Goal: Find contact information: Find contact information

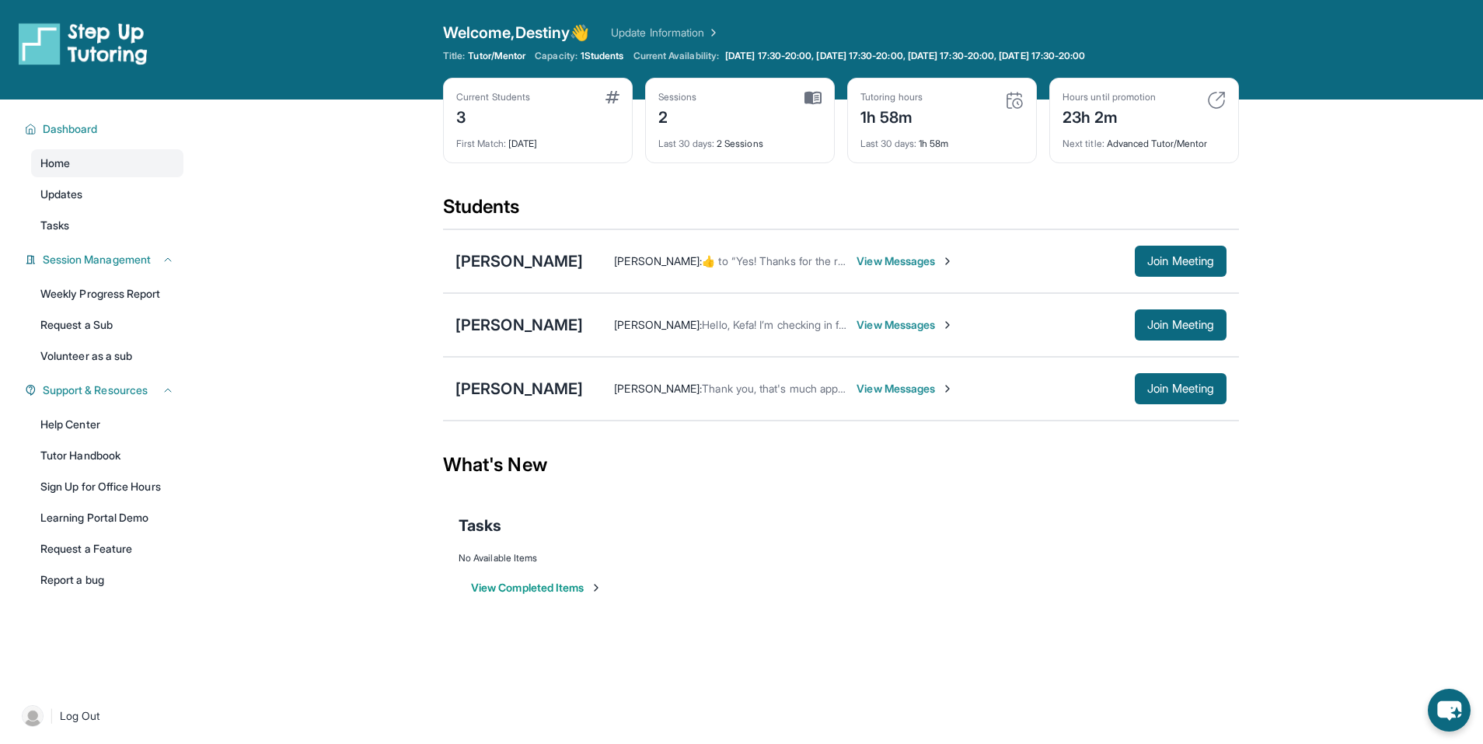
click at [954, 326] on span "View Messages" at bounding box center [904, 325] width 97 height 16
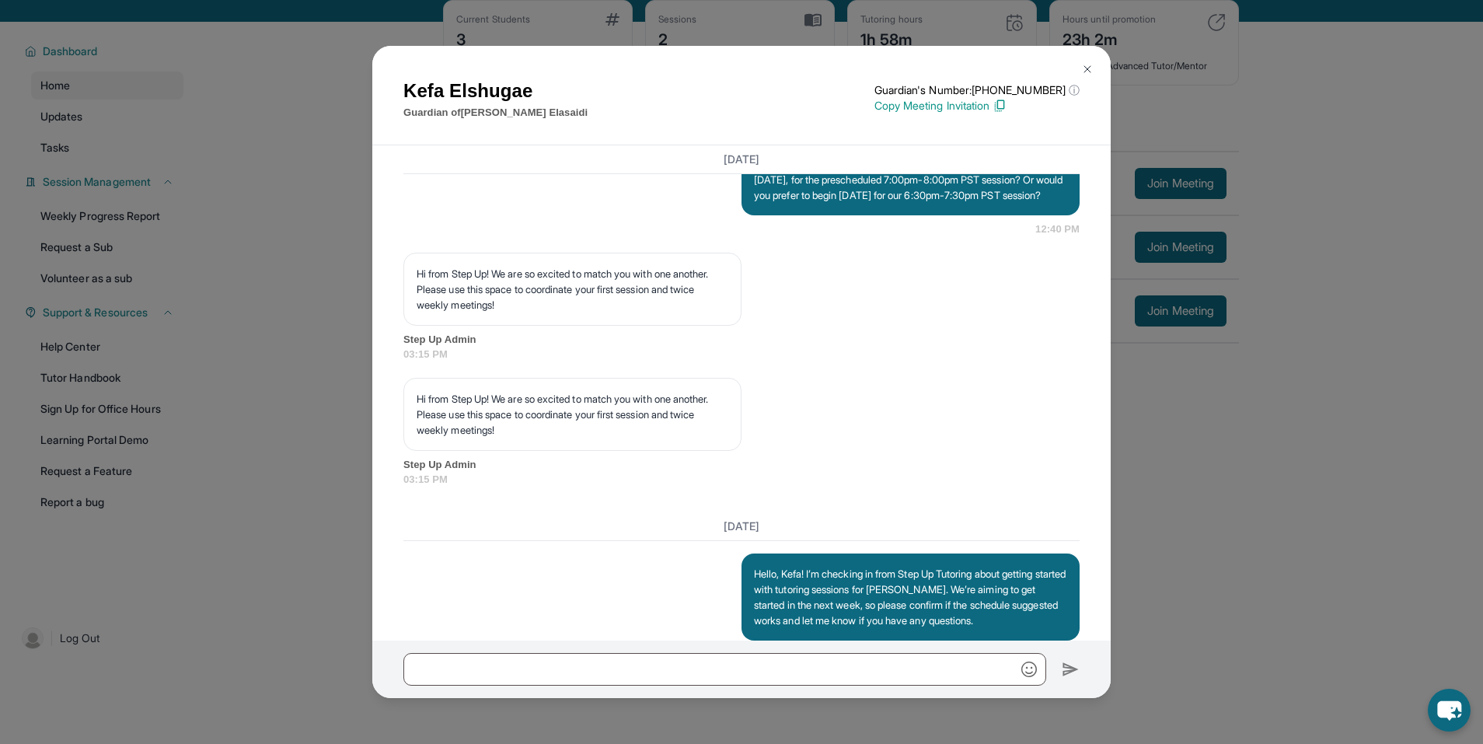
scroll to position [1260, 0]
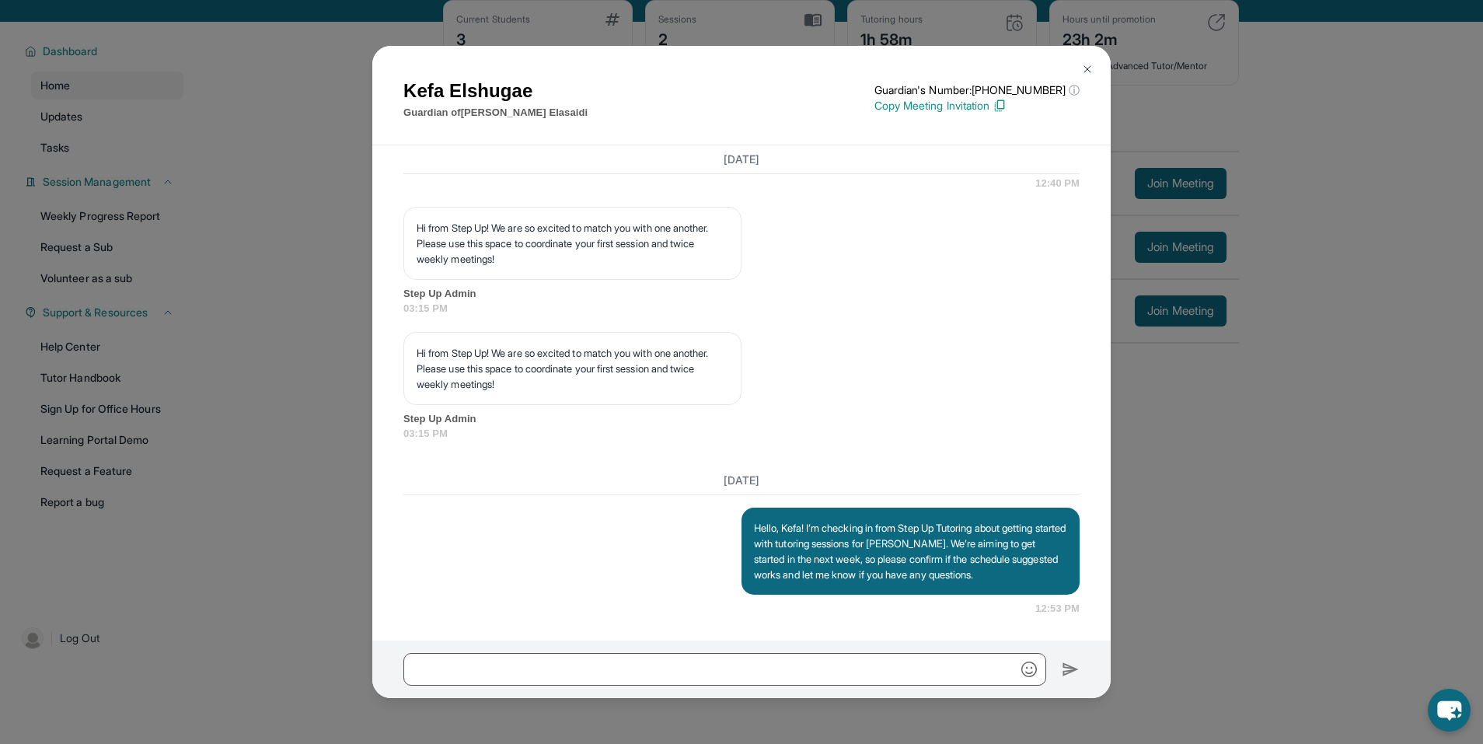
click at [1086, 67] on img at bounding box center [1087, 69] width 12 height 12
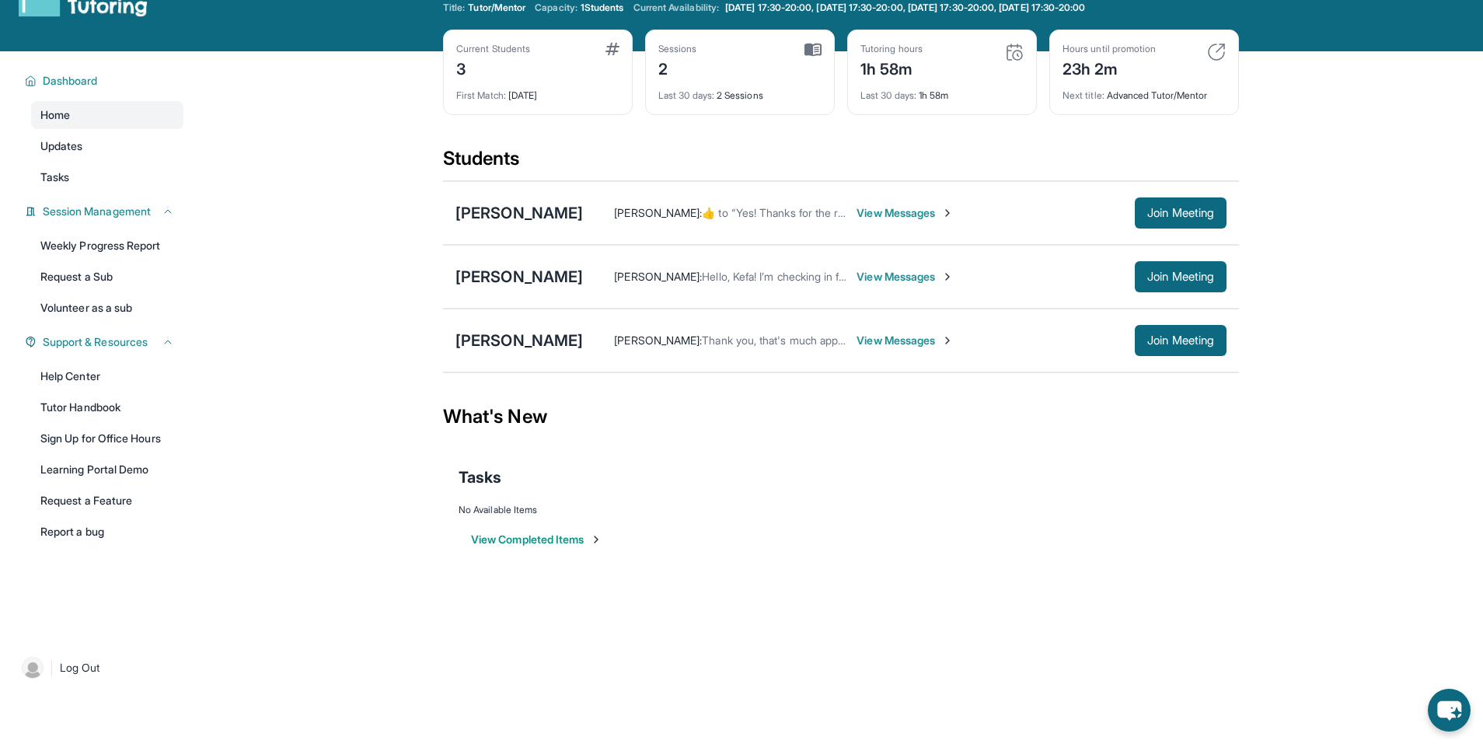
scroll to position [0, 0]
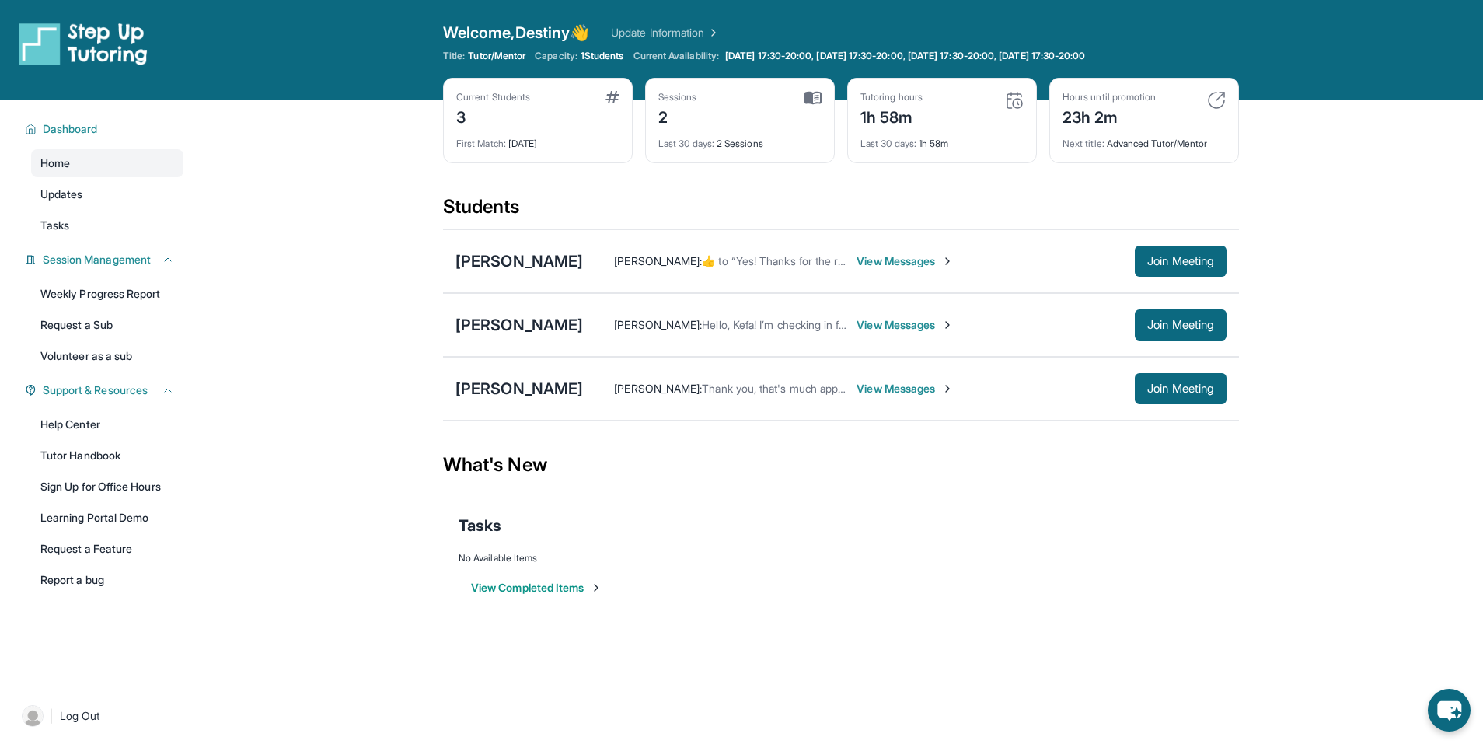
click at [864, 391] on span "View Messages" at bounding box center [904, 389] width 97 height 16
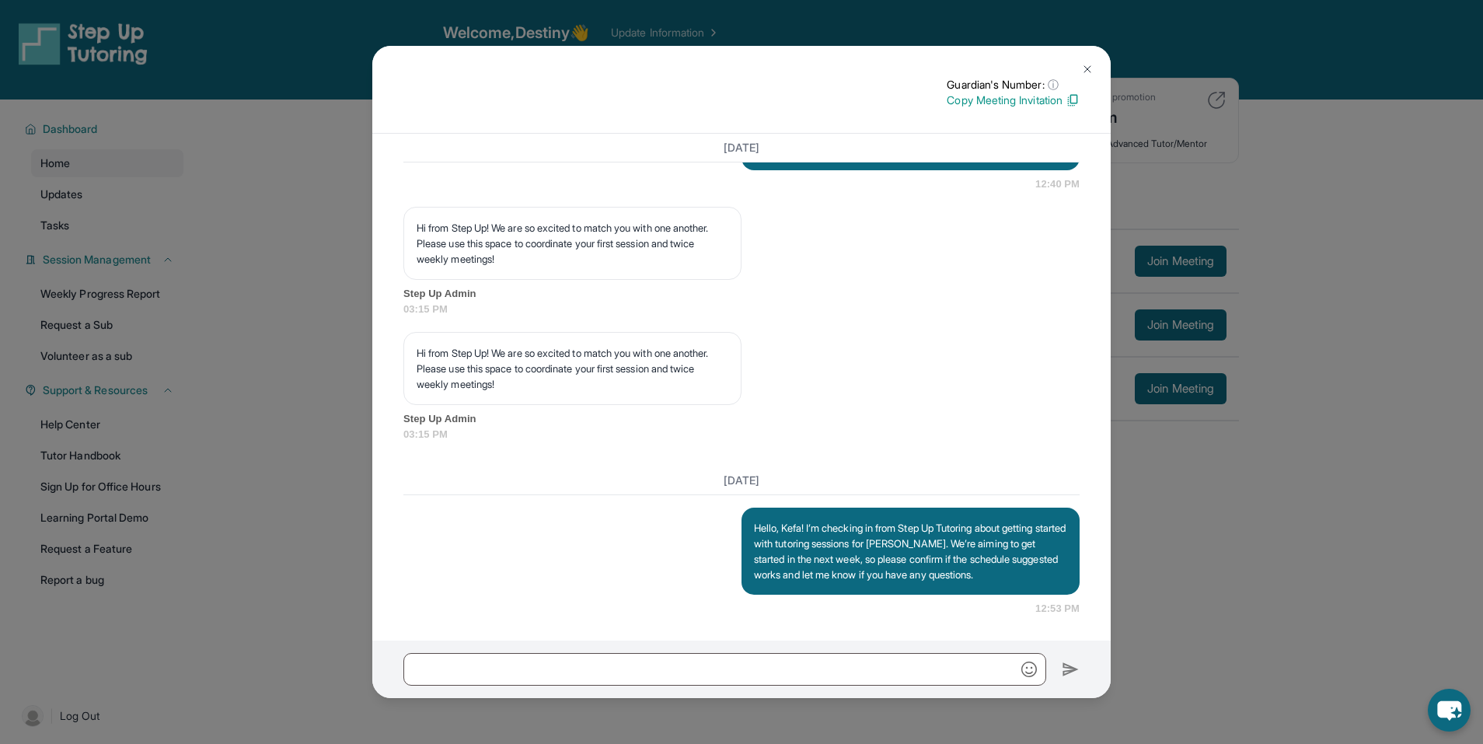
scroll to position [1247, 0]
click at [1083, 75] on button at bounding box center [1087, 69] width 31 height 31
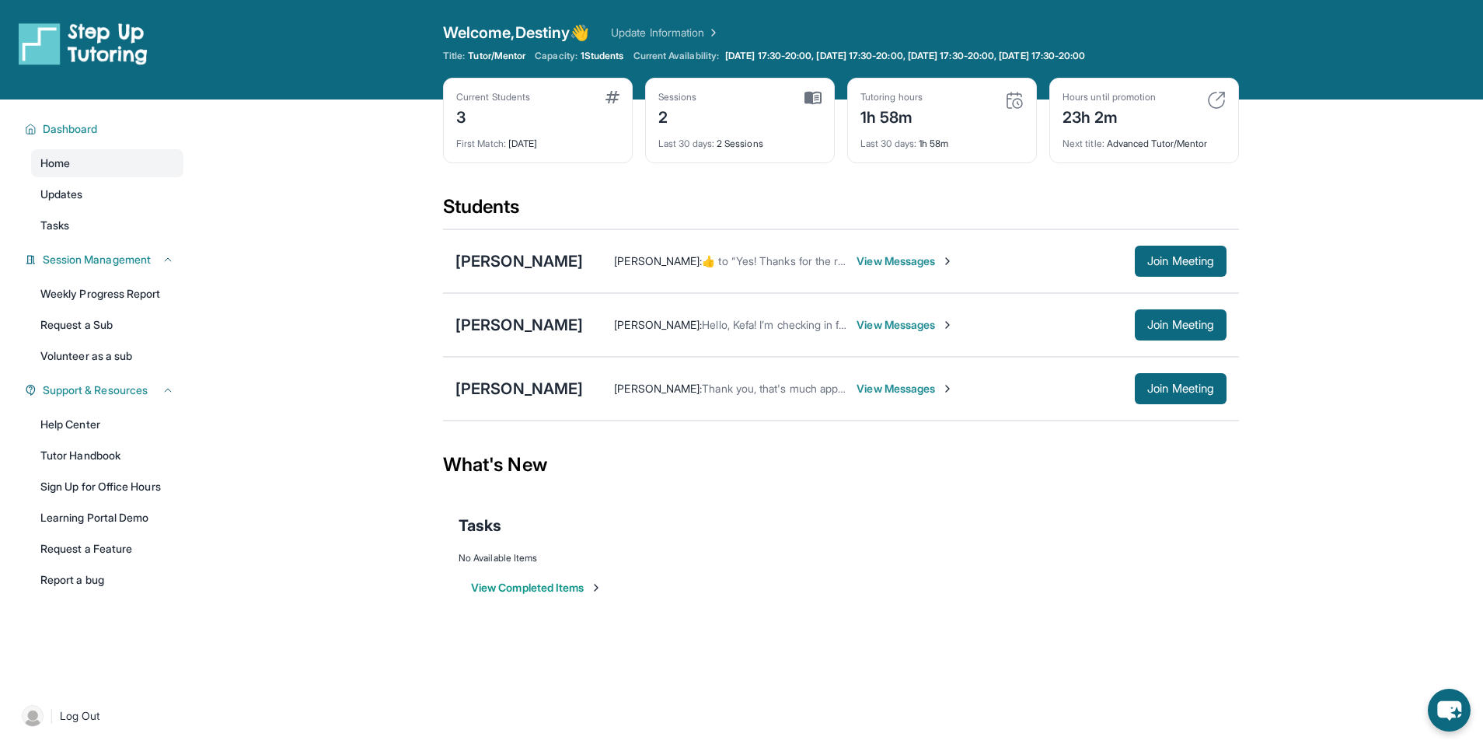
click at [1163, 615] on main "Current Students 3 First Match : 6 days ago Sessions 2 Last 30 days : 2 Session…" at bounding box center [841, 365] width 796 height 533
click at [65, 450] on link "Tutor Handbook" at bounding box center [107, 455] width 152 height 28
click at [912, 480] on div "What's New" at bounding box center [841, 465] width 796 height 68
click at [1245, 545] on main "Current Students 3 First Match : [DATE] Sessions 2 Last 30 days : 2 Sessions Tu…" at bounding box center [841, 365] width 1284 height 533
click at [1174, 392] on span "Join Meeting" at bounding box center [1180, 388] width 67 height 9
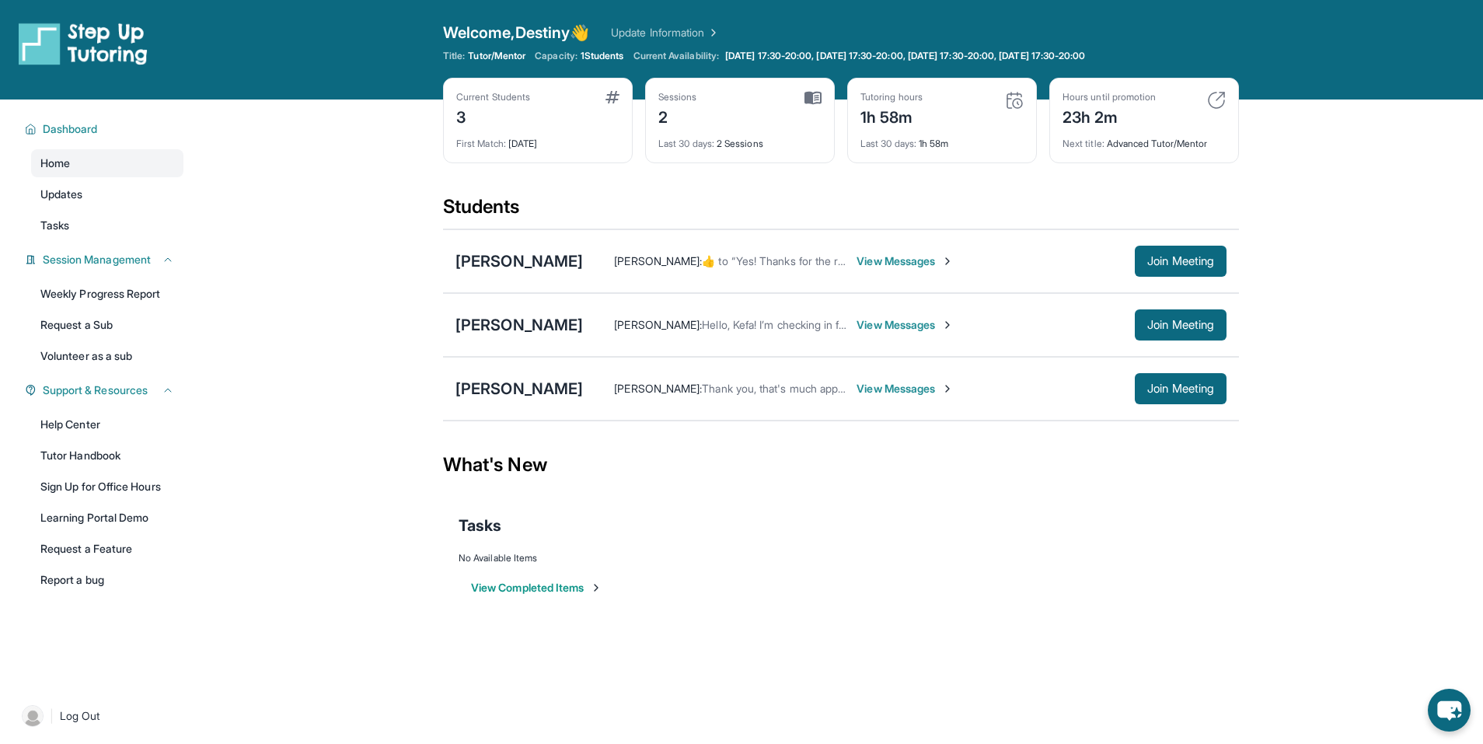
click at [894, 174] on div "Current Students 3 First Match : 6 days ago Sessions 2 Last 30 days : 2 Session…" at bounding box center [841, 136] width 796 height 117
click at [514, 382] on div "[PERSON_NAME]" at bounding box center [518, 389] width 127 height 22
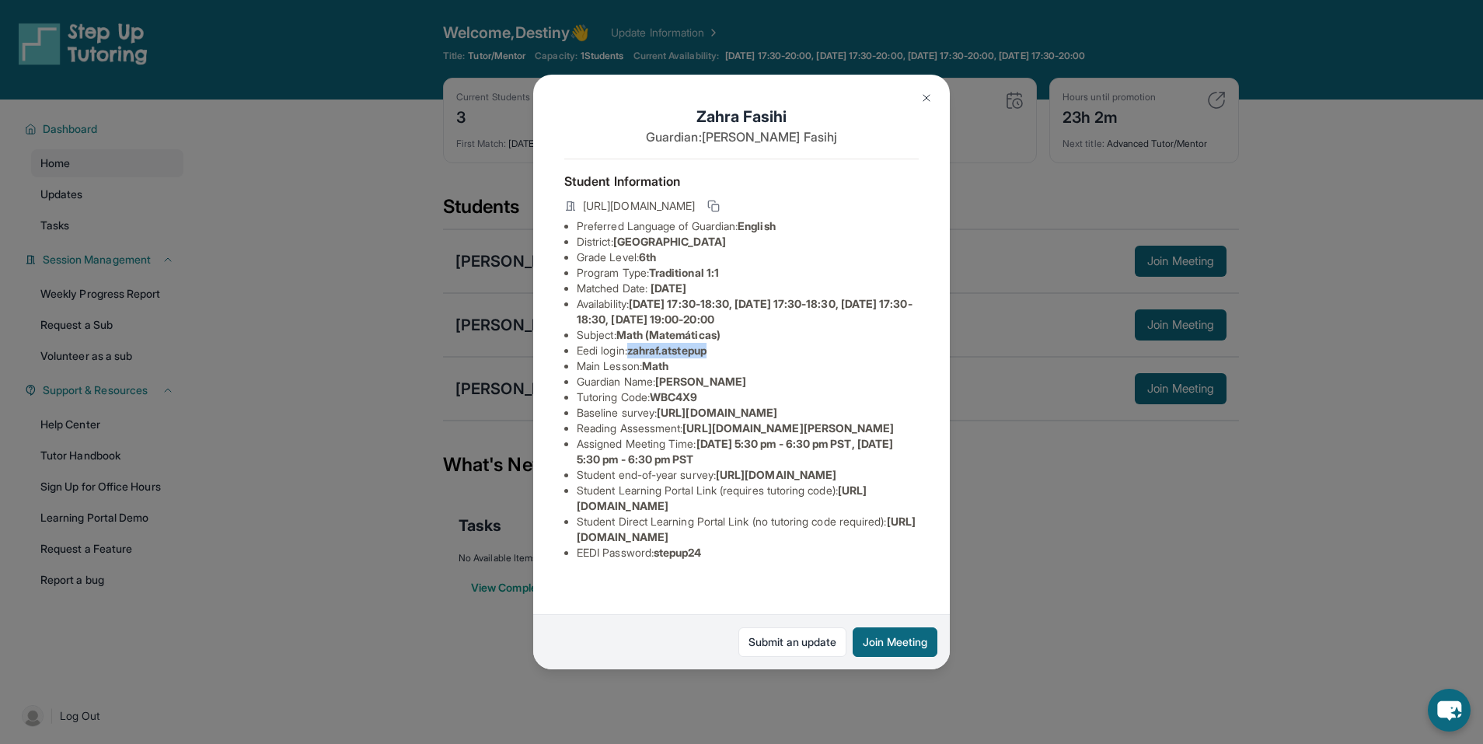
drag, startPoint x: 716, startPoint y: 361, endPoint x: 636, endPoint y: 364, distance: 79.3
click at [636, 357] on span "zahraf.atstepup" at bounding box center [666, 349] width 79 height 13
copy span "zahraf.atstepup"
click at [750, 232] on span "English" at bounding box center [756, 225] width 38 height 13
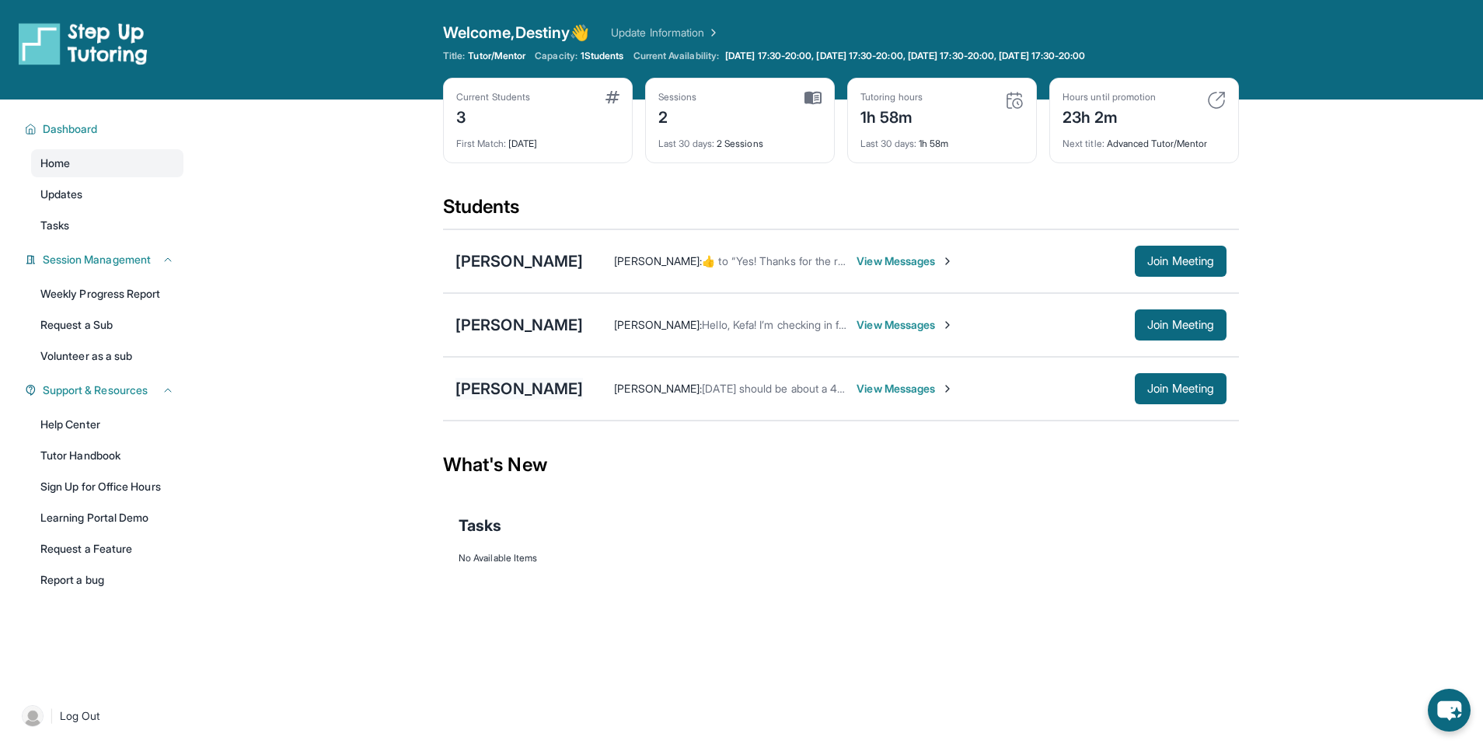
click at [507, 379] on div "[PERSON_NAME]" at bounding box center [518, 389] width 127 height 22
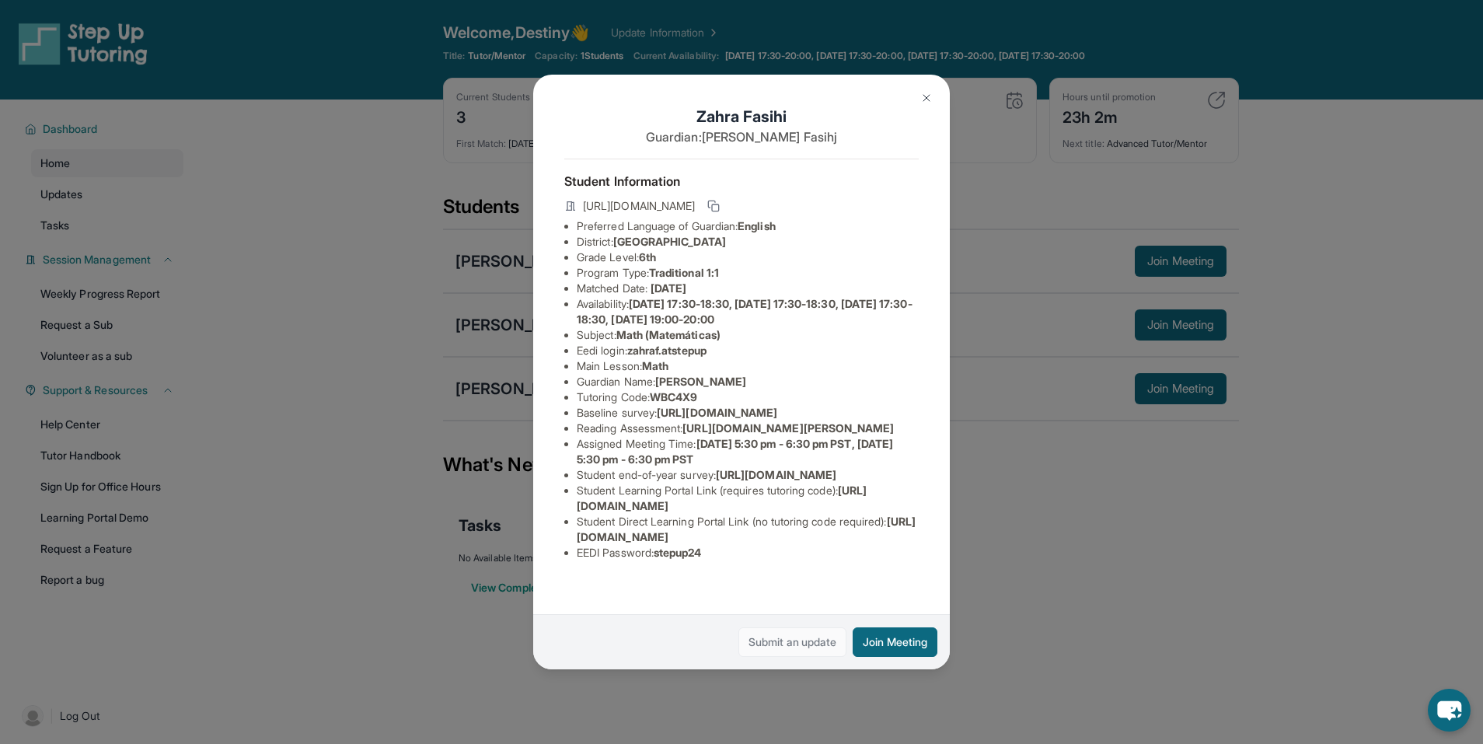
click at [789, 650] on link "Submit an update" at bounding box center [792, 642] width 108 height 30
drag, startPoint x: 919, startPoint y: 92, endPoint x: 605, endPoint y: 6, distance: 325.6
click at [919, 93] on button at bounding box center [926, 97] width 31 height 31
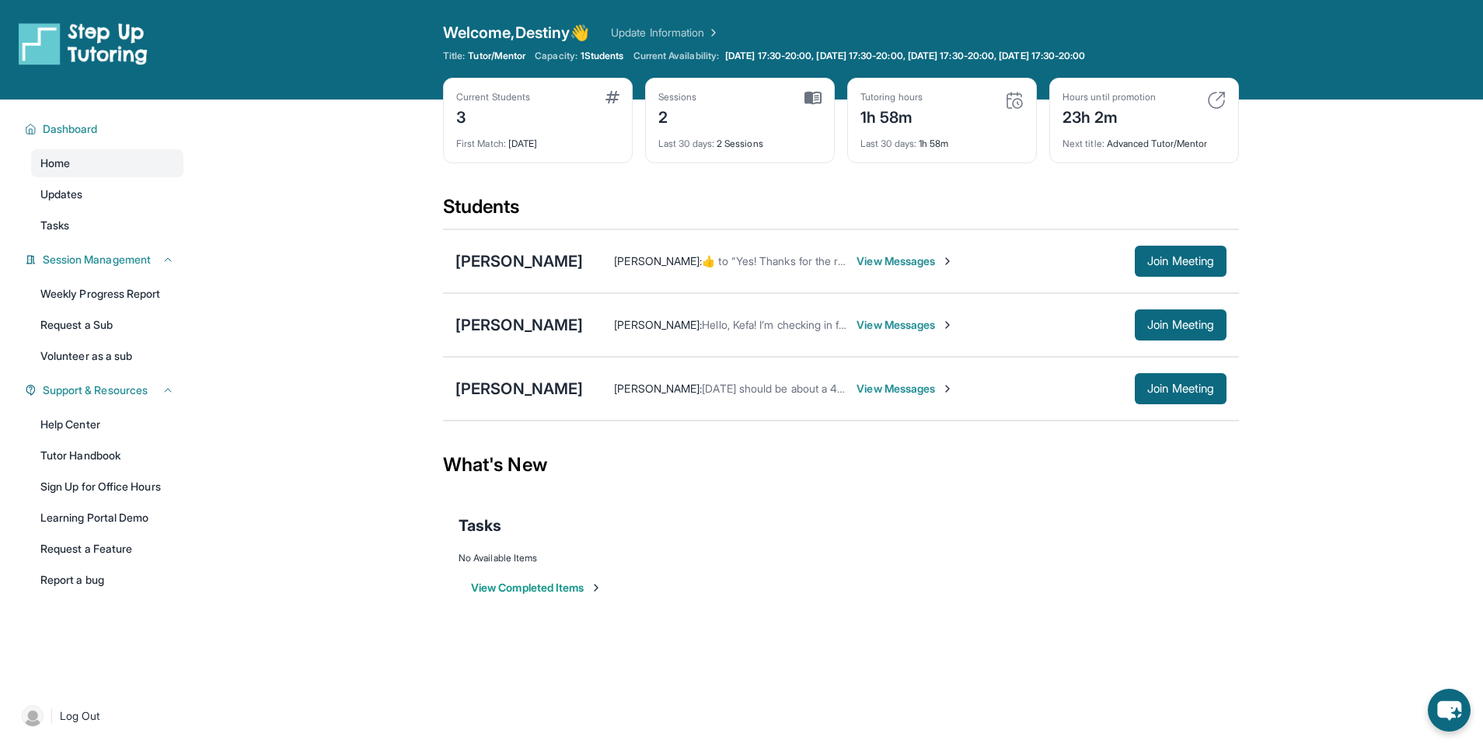
click at [598, 211] on div "Students" at bounding box center [841, 211] width 796 height 34
click at [824, 560] on div "No Available Items" at bounding box center [840, 558] width 765 height 12
click at [1158, 250] on button "Join Meeting" at bounding box center [1181, 261] width 92 height 31
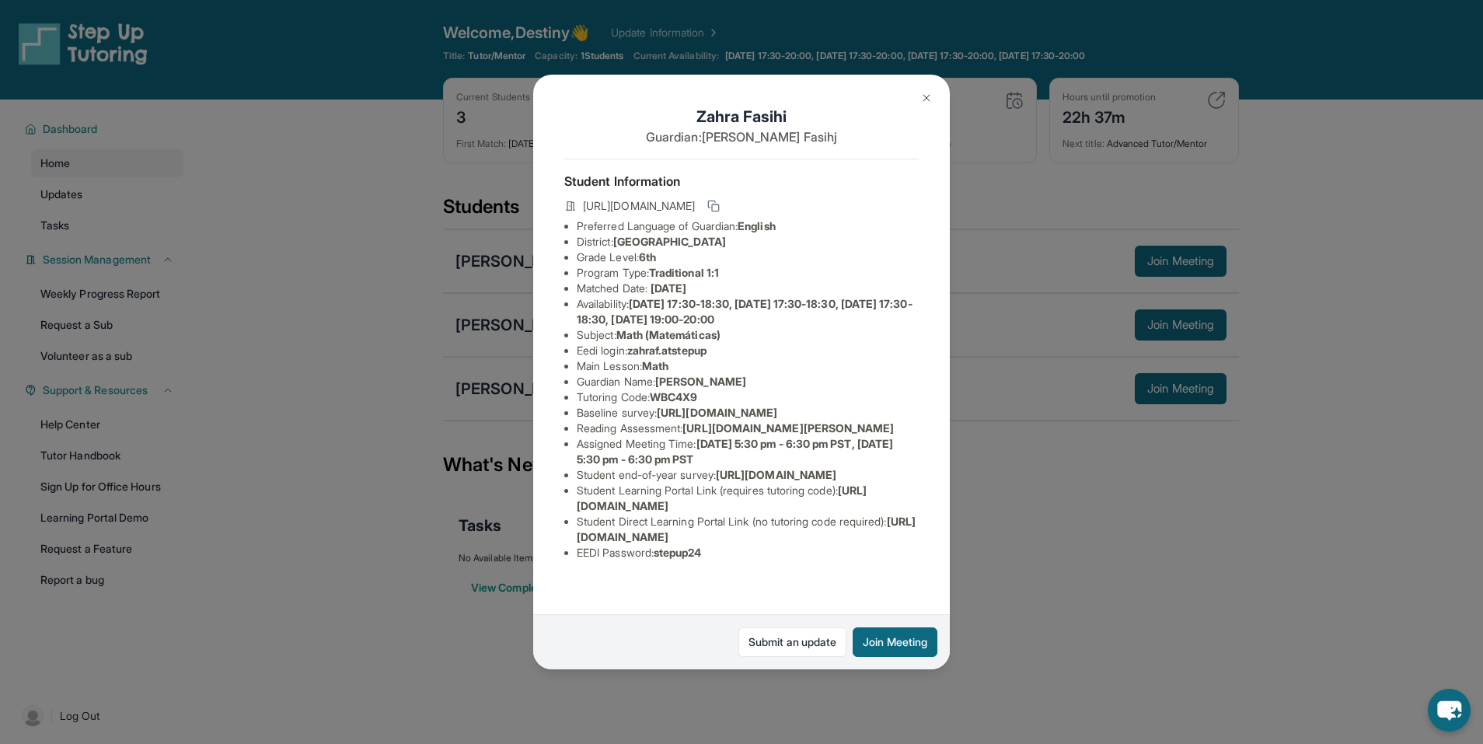
click at [1158, 577] on div "[PERSON_NAME] Guardian: [PERSON_NAME] Student Information [URL][DOMAIN_NAME] Pr…" at bounding box center [741, 372] width 1483 height 744
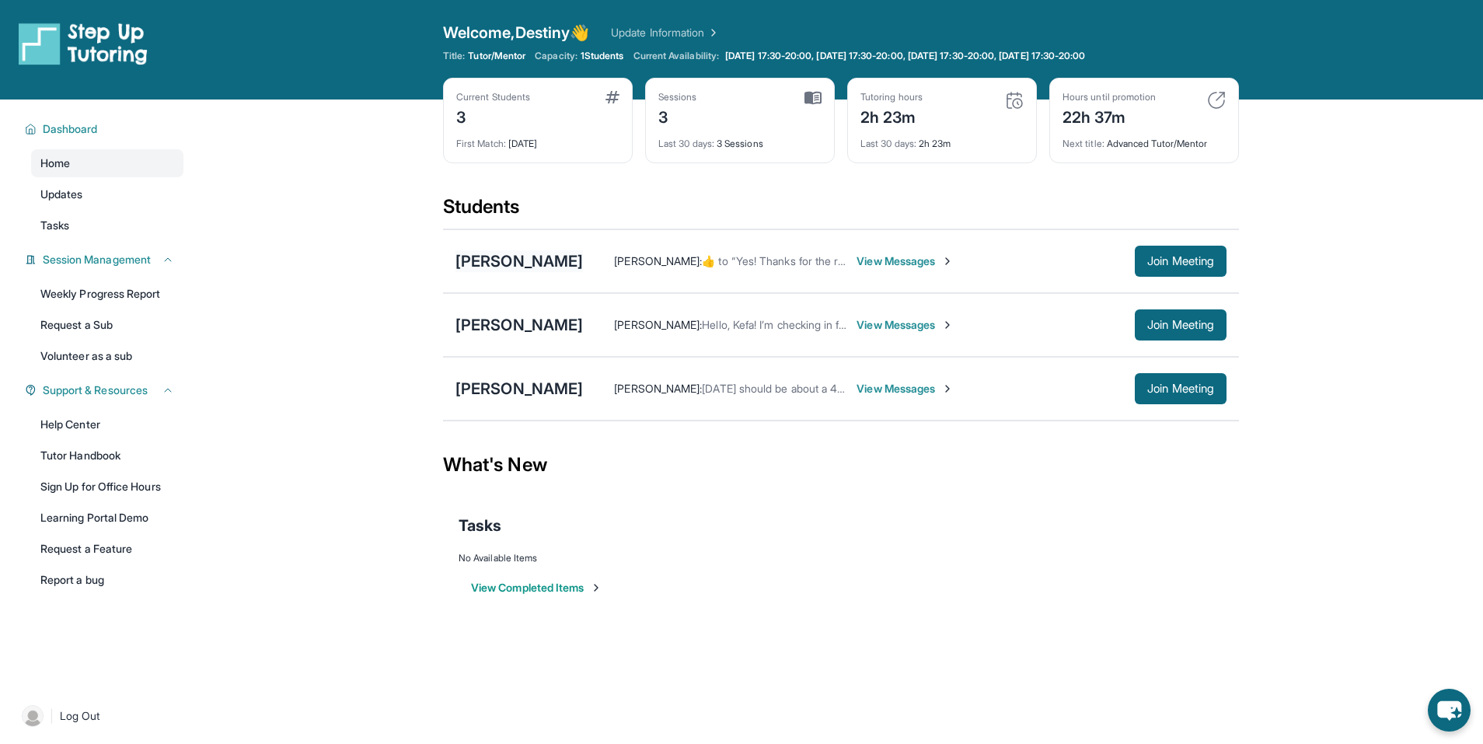
click at [504, 263] on div "[PERSON_NAME]" at bounding box center [518, 261] width 127 height 22
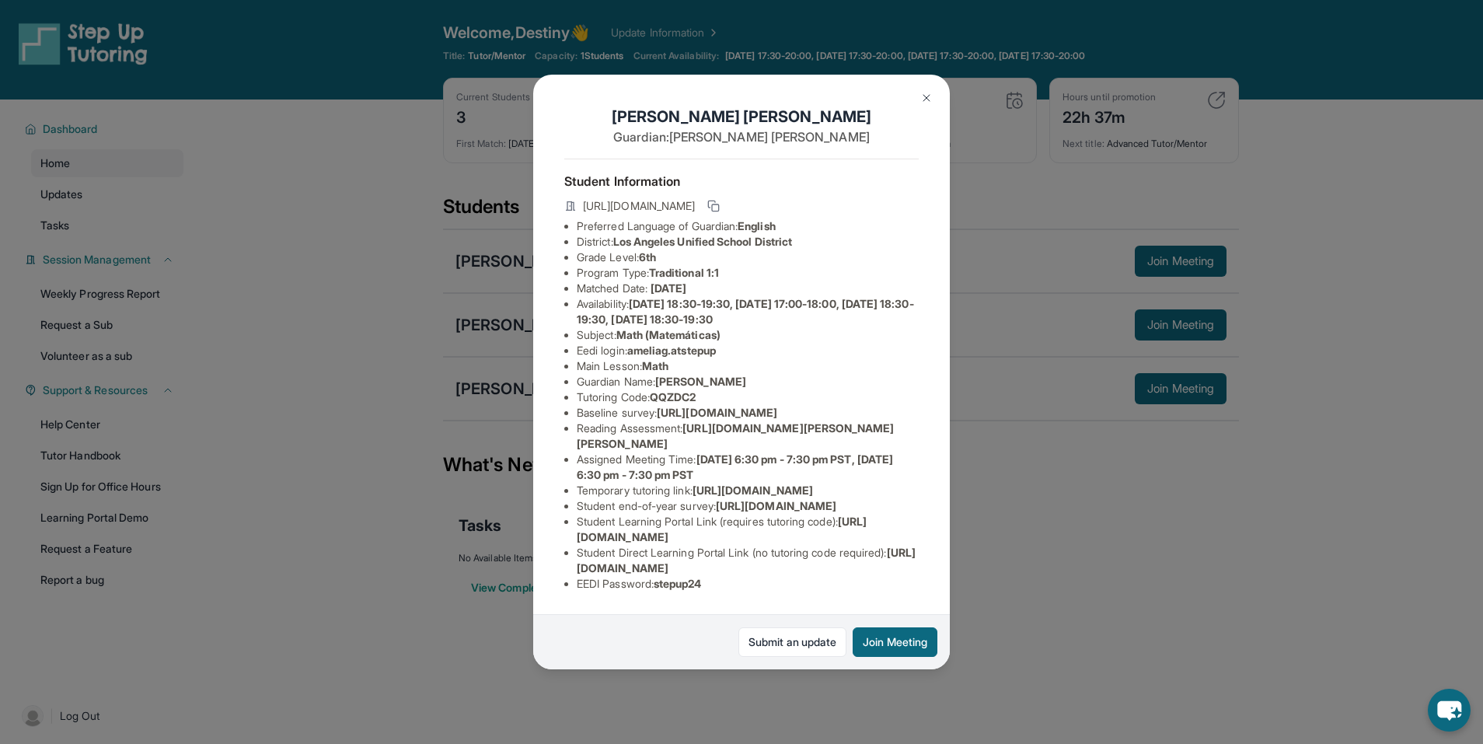
click at [691, 357] on span "ameliag.atstepup" at bounding box center [671, 349] width 89 height 13
click at [715, 357] on span "ameliag.atstepup" at bounding box center [671, 349] width 89 height 13
drag, startPoint x: 726, startPoint y: 360, endPoint x: 636, endPoint y: 362, distance: 89.4
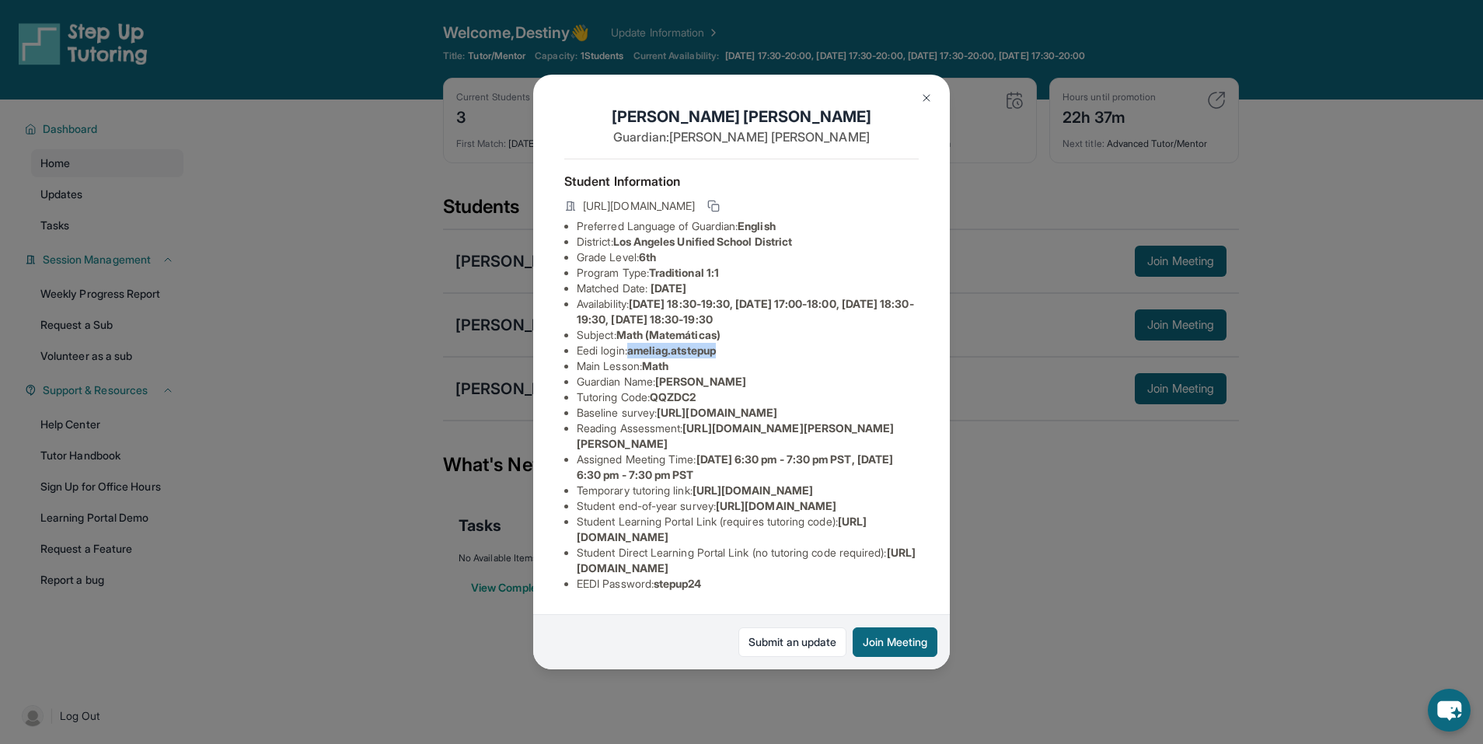
click at [636, 357] on span "ameliag.atstepup" at bounding box center [671, 349] width 89 height 13
copy span "ameliag.atstepup"
